Goal: Task Accomplishment & Management: Complete application form

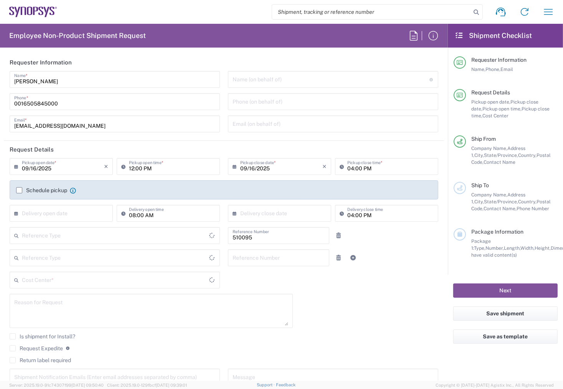
type input "Department"
type input "Delivered at Place"
type input "US01, SG, EM, R&D 510095"
type input "[GEOGRAPHIC_DATA]"
type input "[US_STATE]"
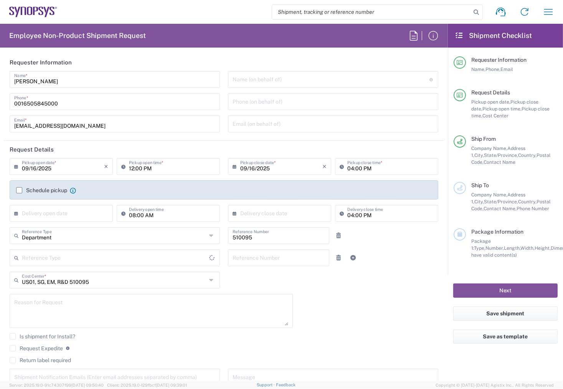
type input "[GEOGRAPHIC_DATA]"
type input "Headquarters USSV"
click at [209, 281] on icon at bounding box center [212, 280] width 6 height 12
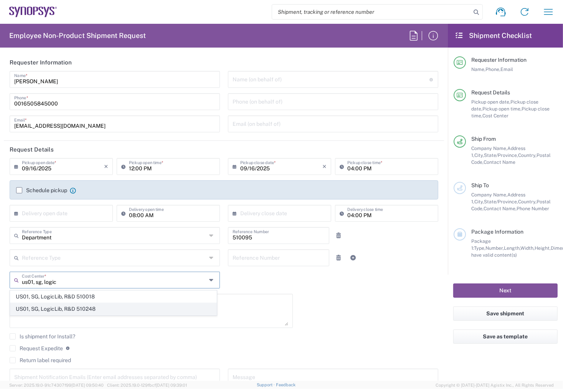
type input "us01, sg, logic"
click at [66, 309] on span "US01, SG, LogicLib, R&D 510248" at bounding box center [113, 309] width 206 height 12
type input "510248"
type input "US01, SG, LogicLib, R&D 510248"
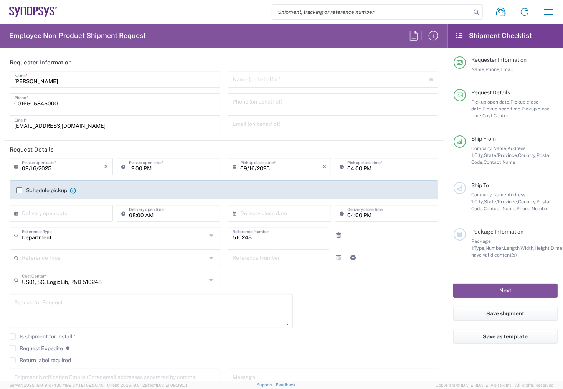
click at [262, 280] on div "[DATE] × Pickup open date * Cancel Apply 12:00 PM Pickup open time * [DATE] × P…" at bounding box center [224, 275] width 437 height 234
